Goal: Task Accomplishment & Management: Manage account settings

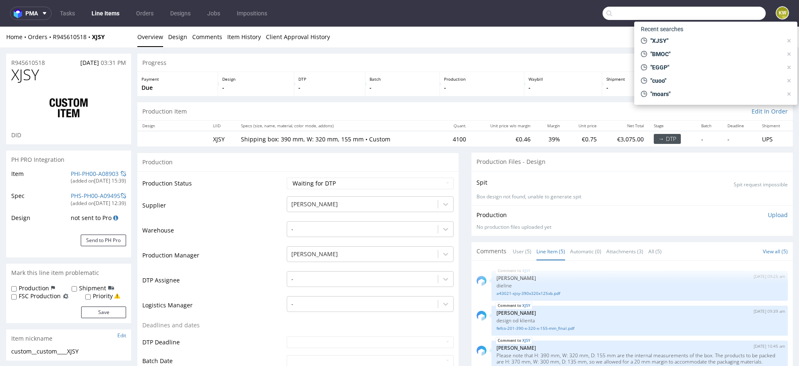
scroll to position [99, 0]
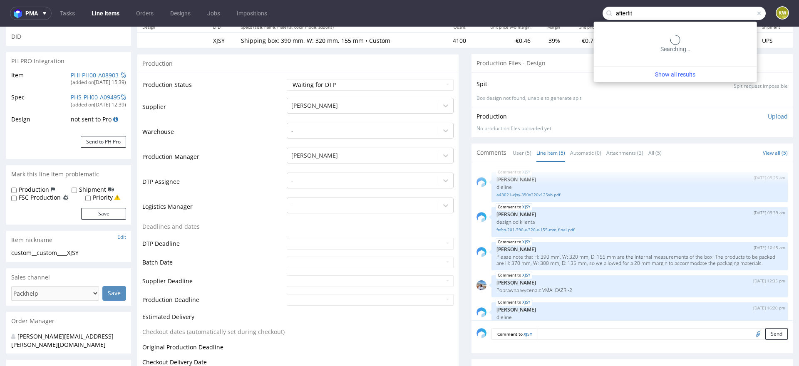
type input "afterfit"
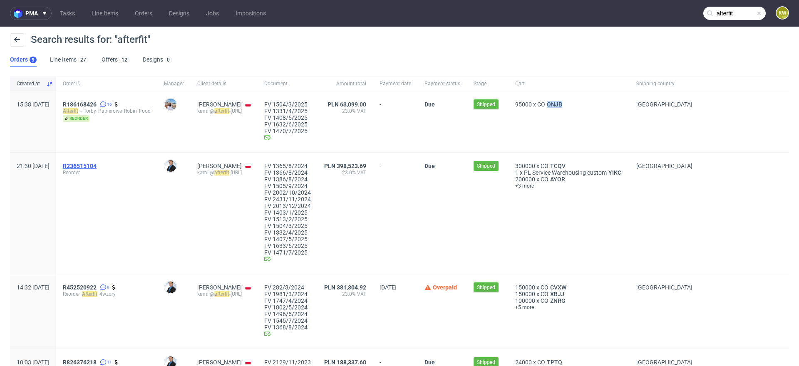
click at [97, 165] on span "R236515104" at bounding box center [80, 166] width 34 height 7
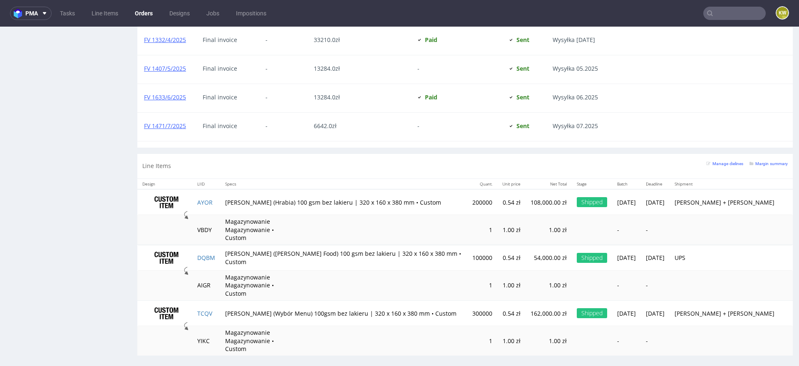
scroll to position [2, 0]
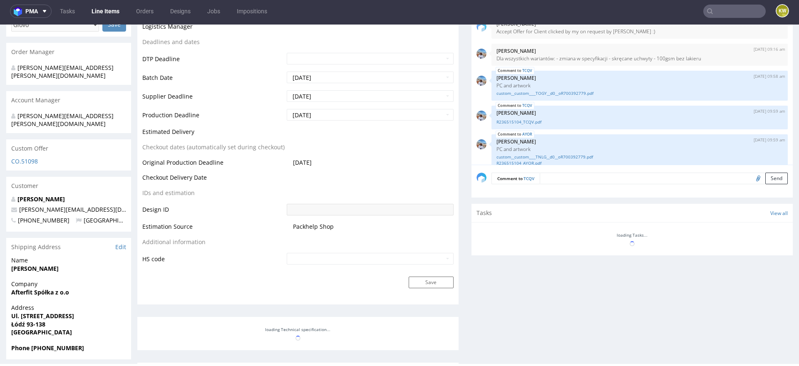
scroll to position [1422, 0]
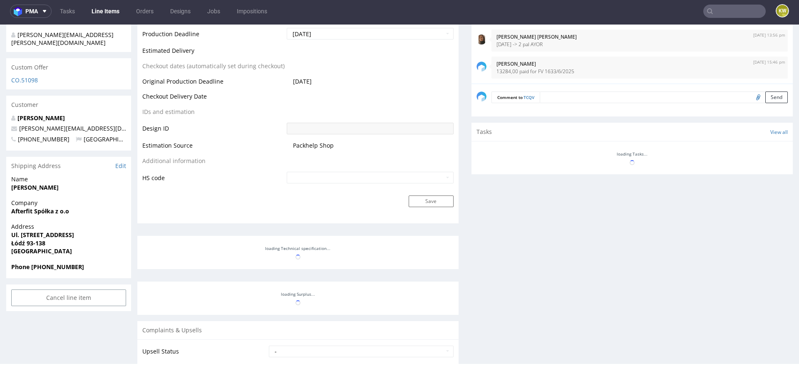
select select "in_progress"
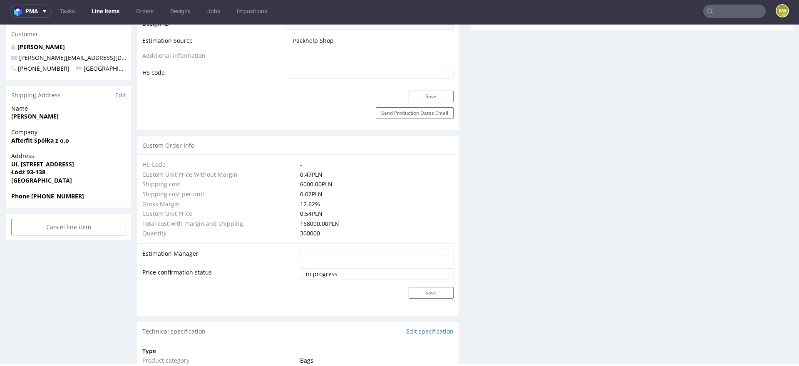
scroll to position [0, 0]
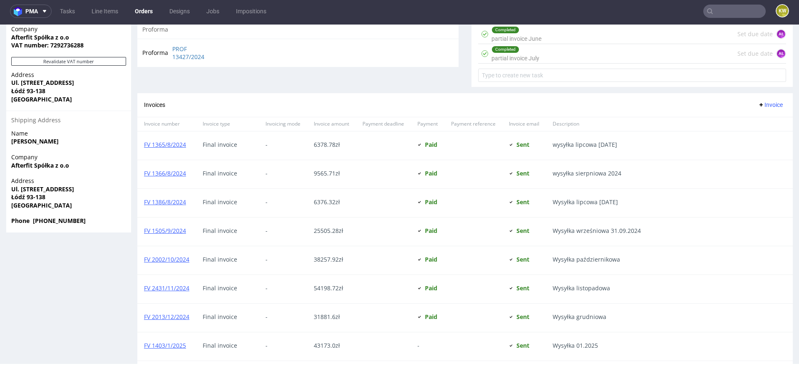
scroll to position [601, 0]
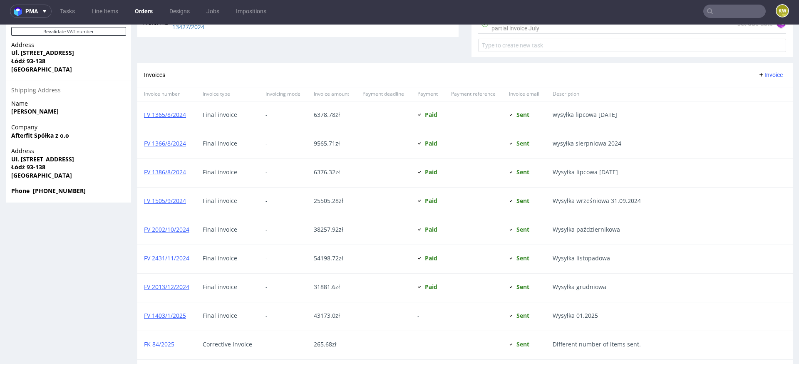
type input "afterfit"
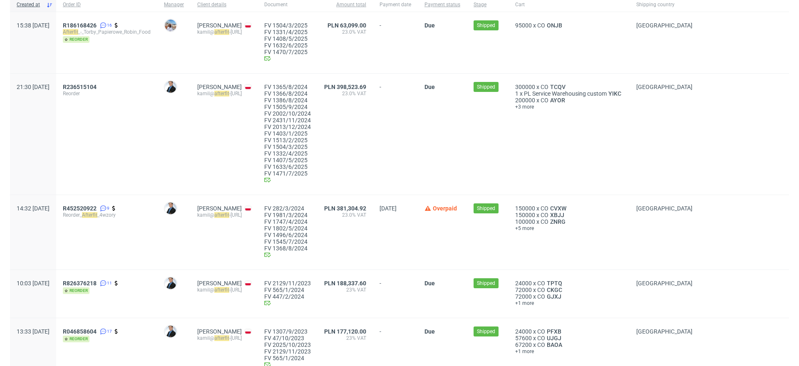
scroll to position [92, 0]
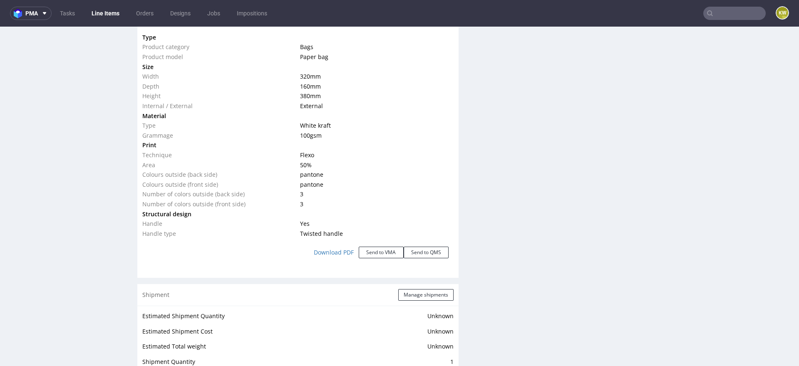
scroll to position [786, 0]
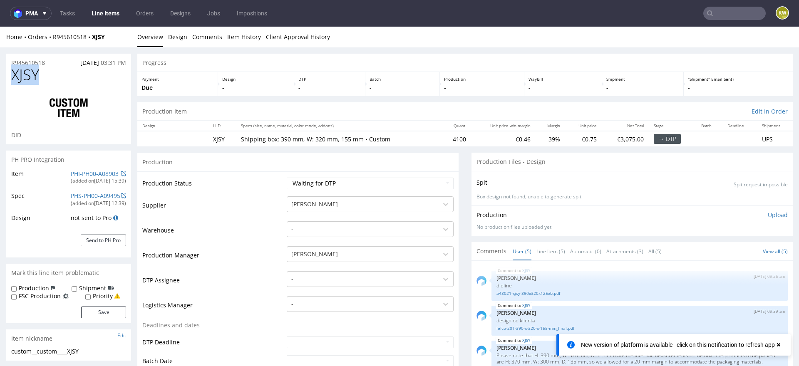
scroll to position [17, 0]
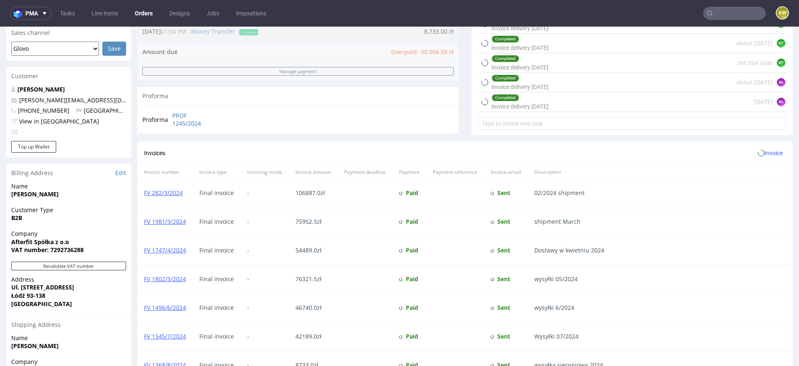
scroll to position [634, 0]
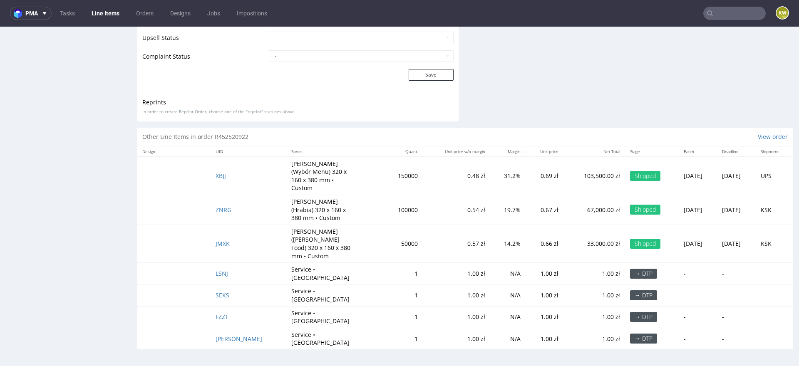
scroll to position [181, 0]
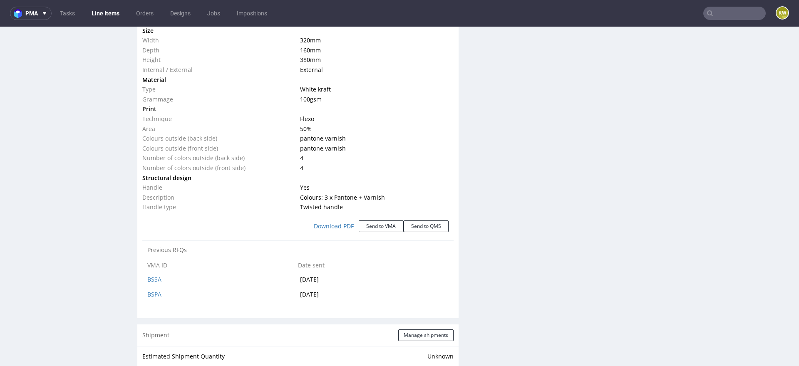
select select "in_progress"
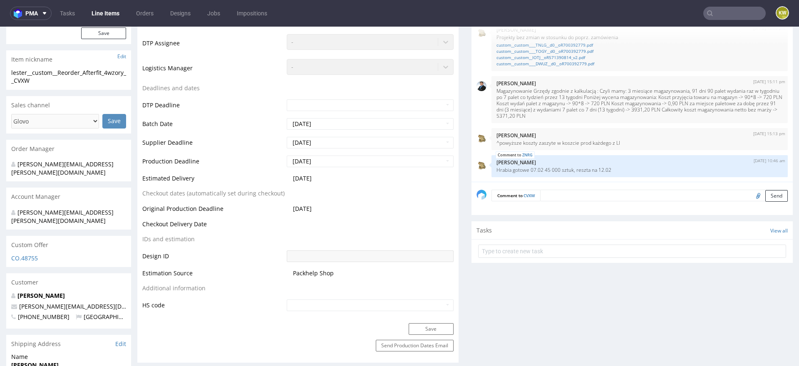
scroll to position [0, 0]
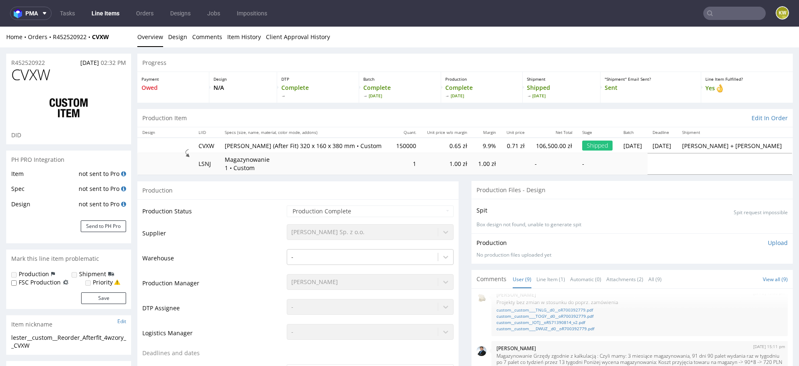
click at [26, 75] on span "CVXW" at bounding box center [30, 75] width 39 height 17
copy span "CVXW"
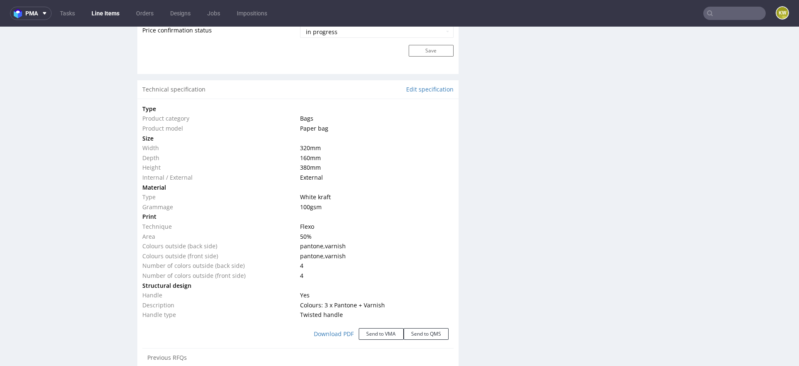
scroll to position [1460, 0]
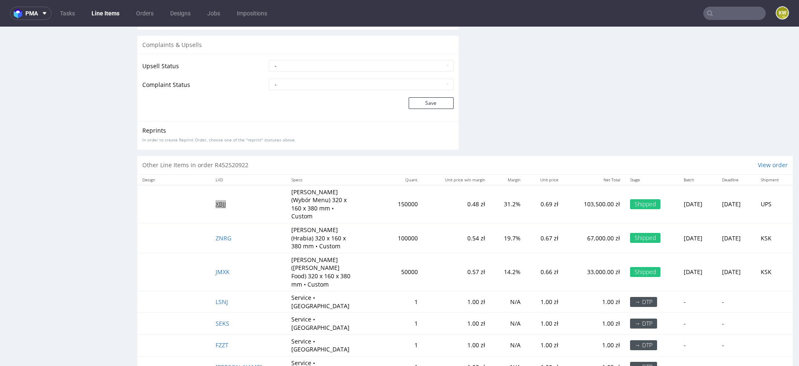
copy span "XBJJ"
click at [225, 204] on span "XBJJ" at bounding box center [221, 204] width 10 height 8
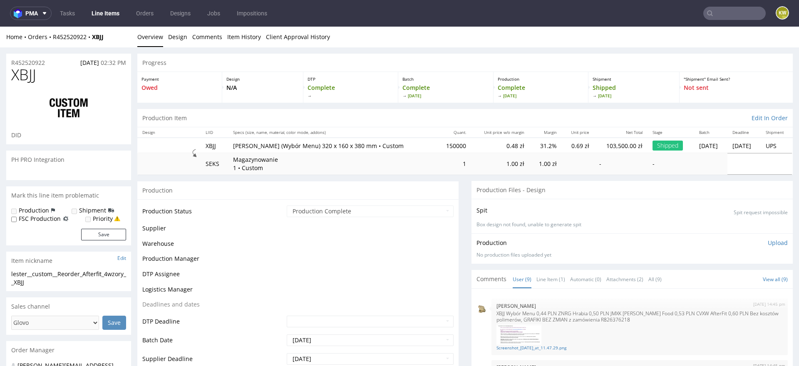
scroll to position [181, 0]
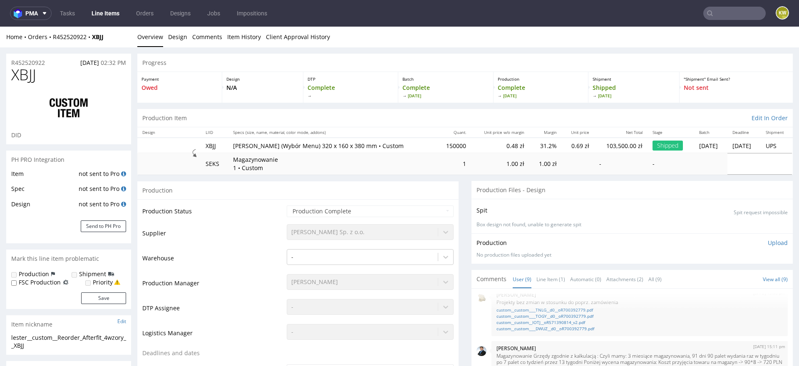
select select "in_progress"
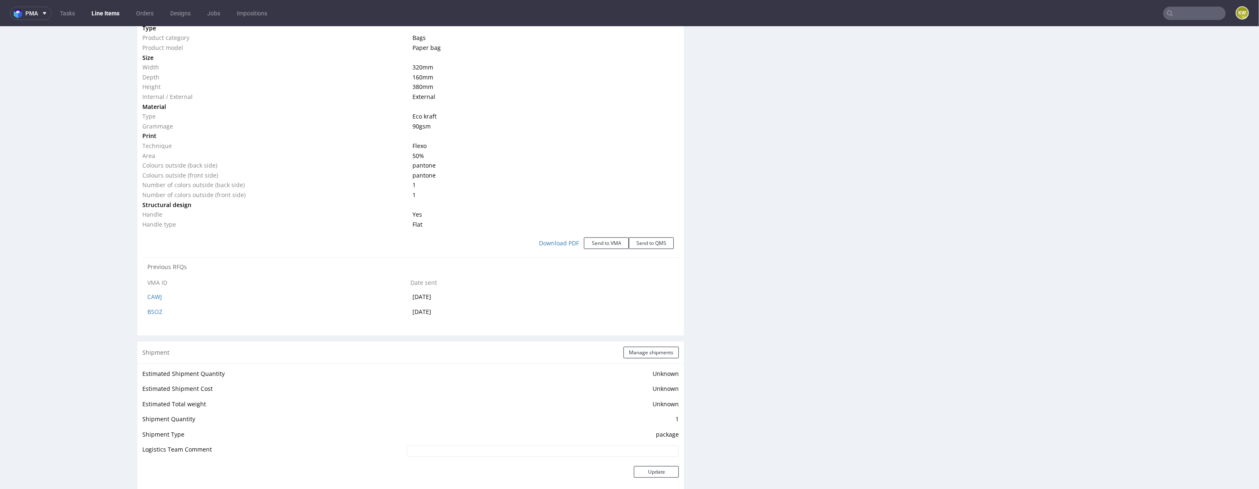
scroll to position [162, 0]
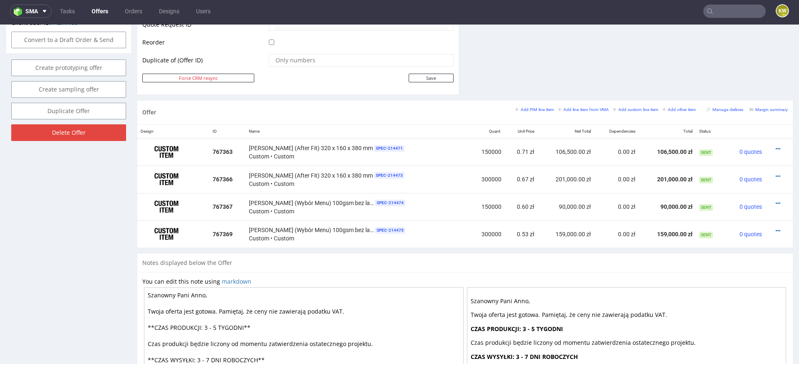
scroll to position [424, 0]
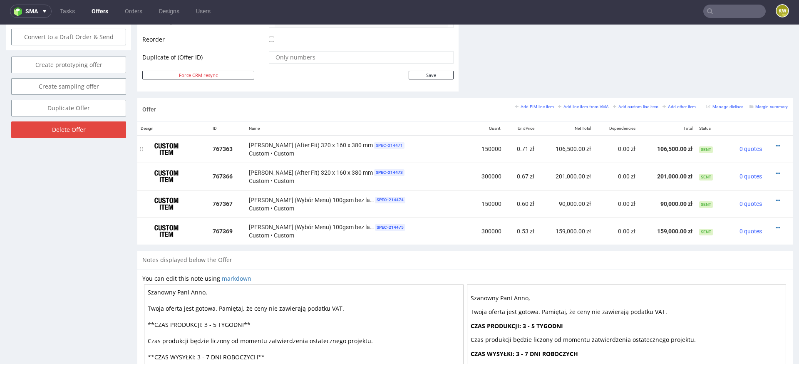
click at [386, 142] on span "SPEC- 214471" at bounding box center [389, 145] width 30 height 7
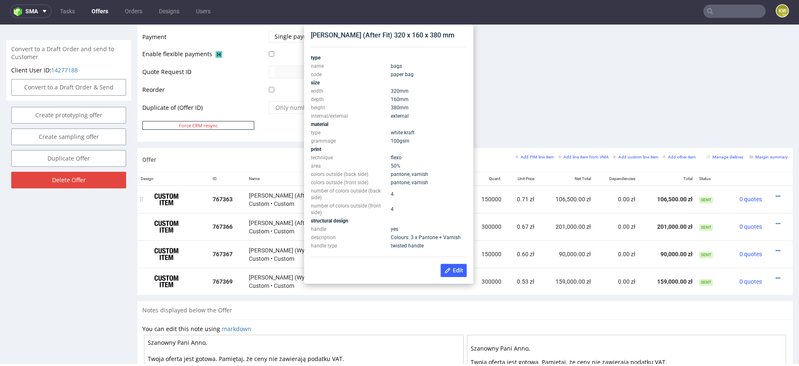
scroll to position [372, 0]
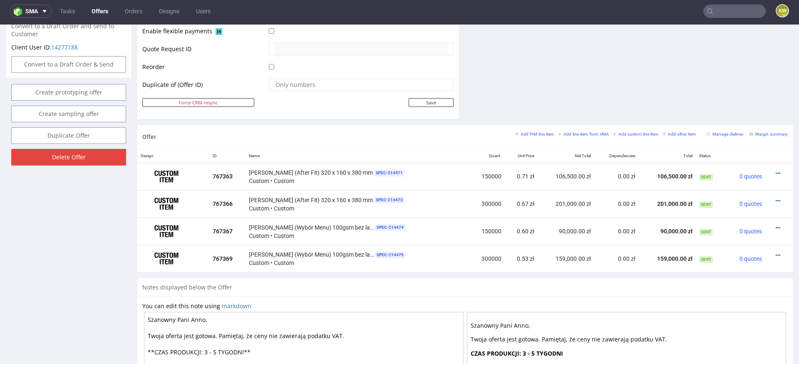
scroll to position [398, 0]
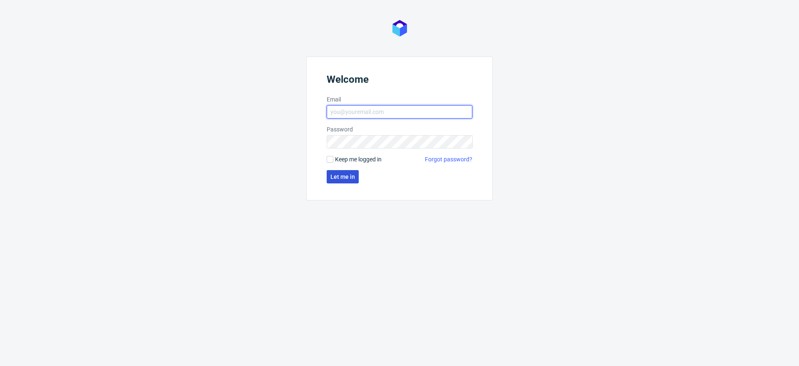
type input "[EMAIL_ADDRESS][DOMAIN_NAME]"
click at [341, 172] on button "Let me in" at bounding box center [343, 176] width 32 height 13
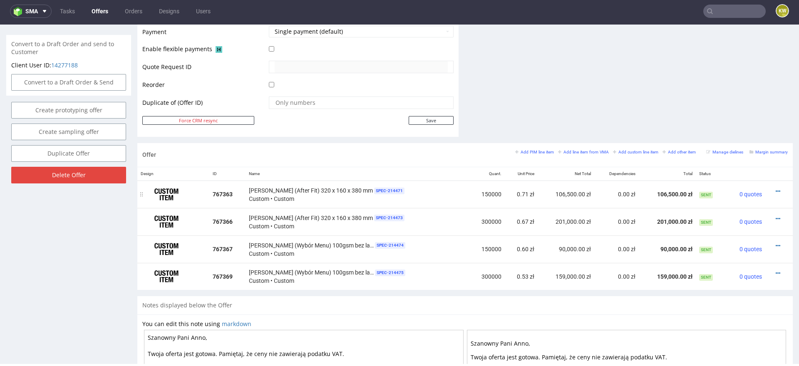
scroll to position [382, 0]
